Goal: Share content: Share content

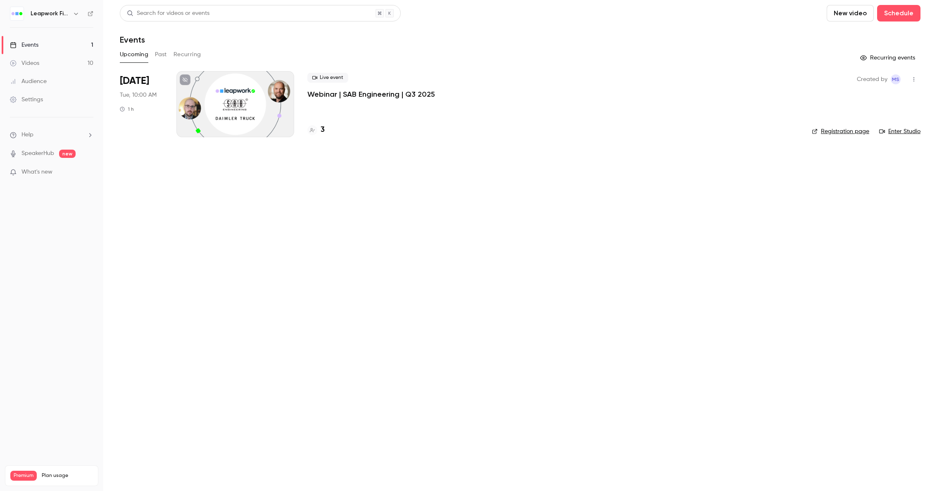
click at [77, 13] on icon "button" at bounding box center [76, 14] width 4 height 2
click at [70, 80] on li "Switch channel 2" at bounding box center [69, 76] width 124 height 22
click at [69, 92] on div "Leapwork Online Event" at bounding box center [77, 93] width 94 height 8
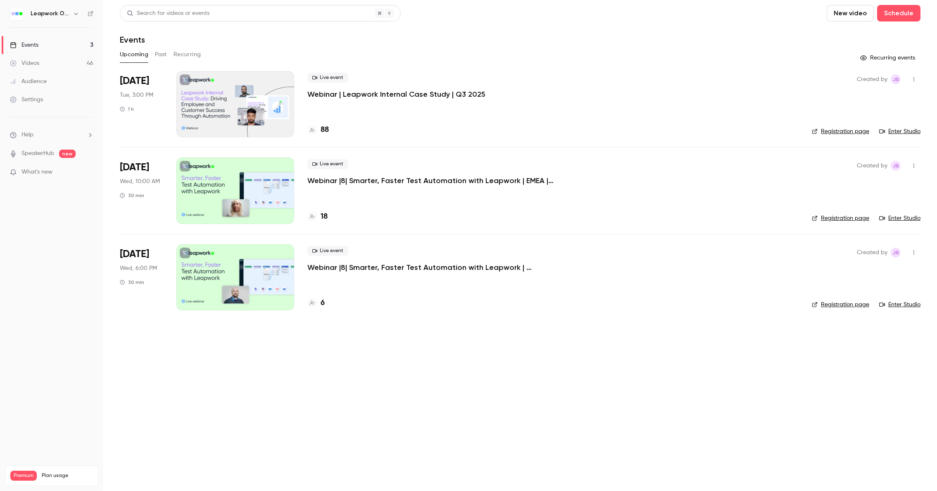
click at [52, 12] on h6 "Leapwork Online Event" at bounding box center [50, 14] width 39 height 8
click at [159, 55] on button "Past" at bounding box center [161, 54] width 12 height 13
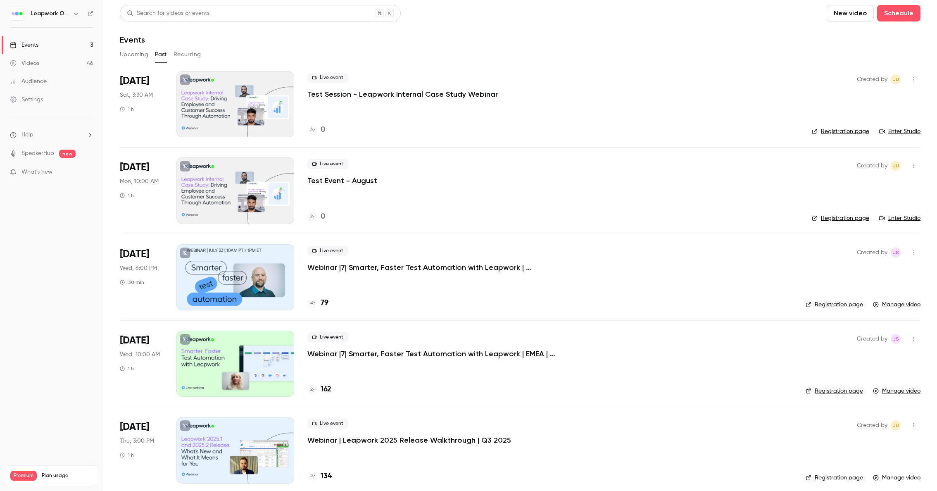
click at [73, 12] on icon "button" at bounding box center [76, 13] width 7 height 7
click at [61, 72] on span "Switch channel" at bounding box center [51, 75] width 42 height 9
click at [55, 68] on div "Leapwork Field" at bounding box center [77, 69] width 94 height 8
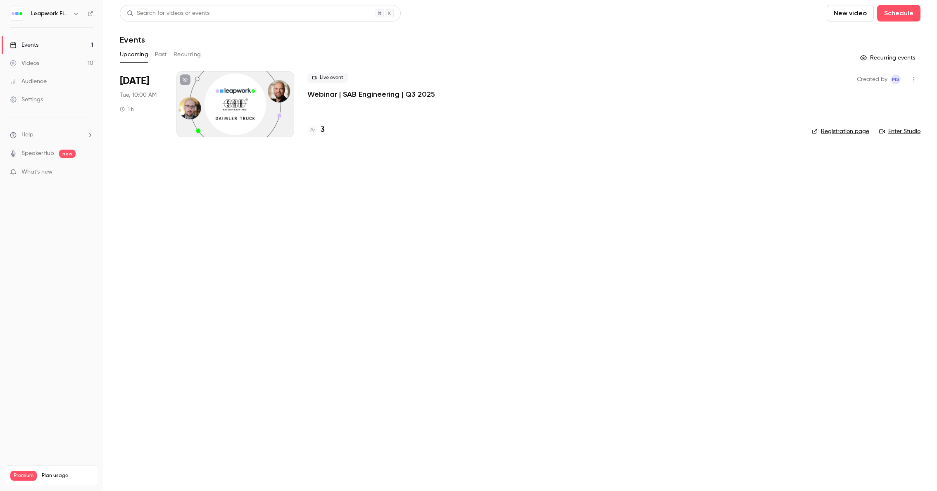
click at [164, 56] on button "Past" at bounding box center [161, 54] width 12 height 13
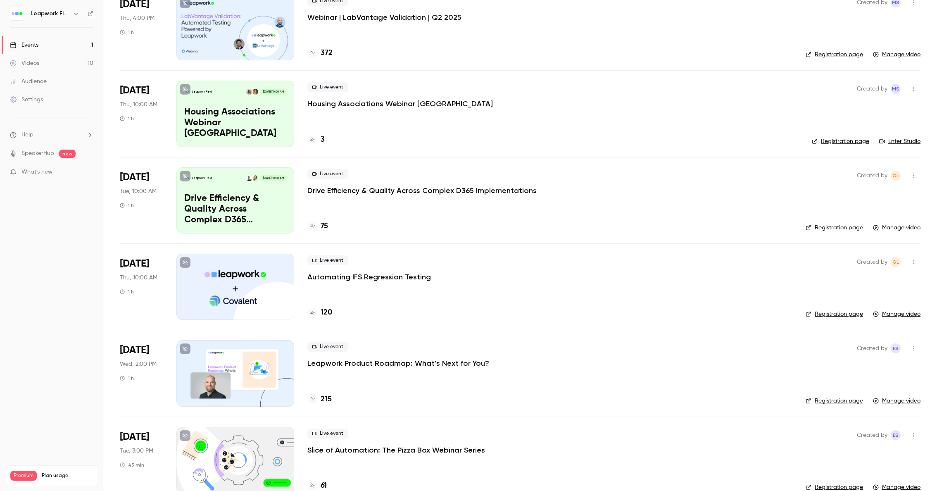
scroll to position [106, 0]
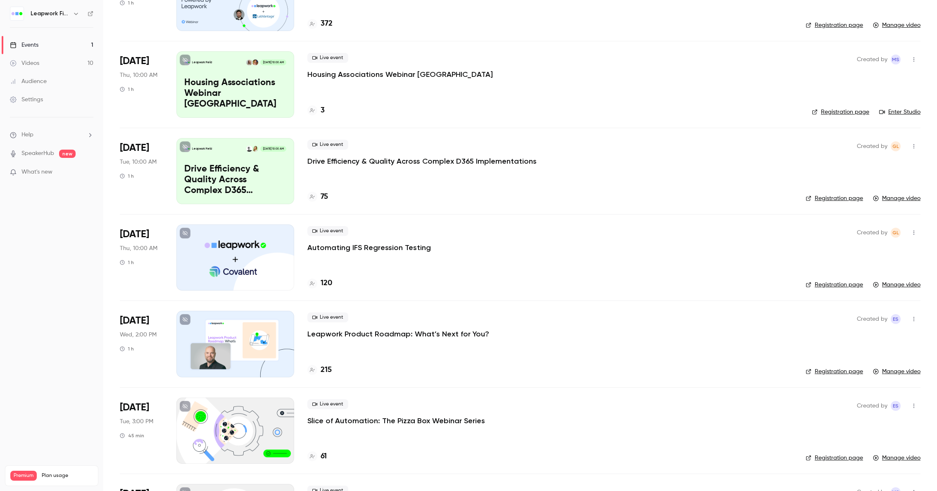
click at [341, 159] on p "Drive Efficiency & Quality Across Complex D365 Implementations" at bounding box center [421, 161] width 229 height 10
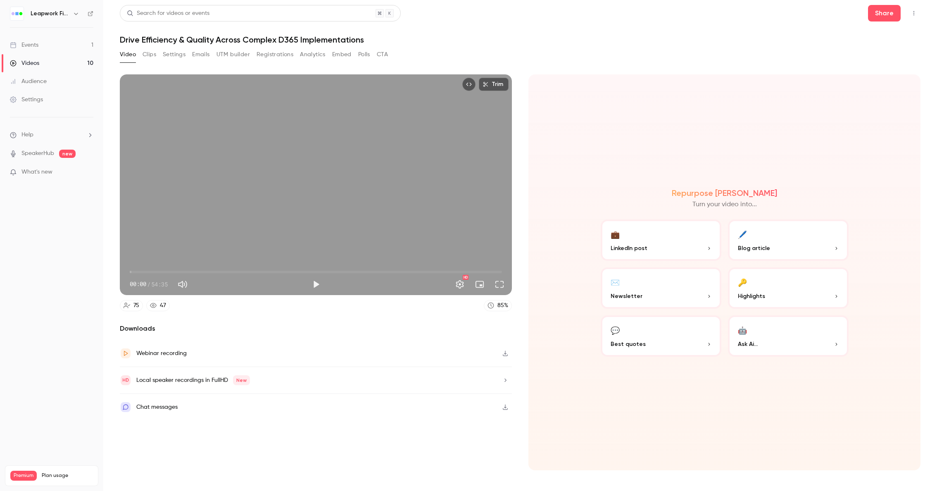
click at [166, 352] on div "Webinar recording" at bounding box center [161, 353] width 50 height 10
click at [506, 353] on icon "button" at bounding box center [505, 352] width 5 height 5
click at [885, 12] on button "Share" at bounding box center [884, 13] width 33 height 17
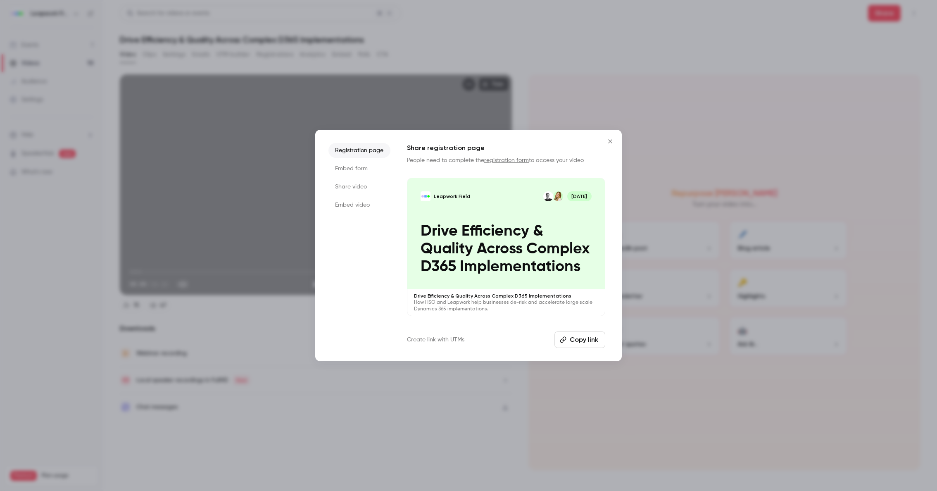
click at [573, 340] on button "Copy link" at bounding box center [579, 339] width 51 height 17
